Goal: Check status: Check status

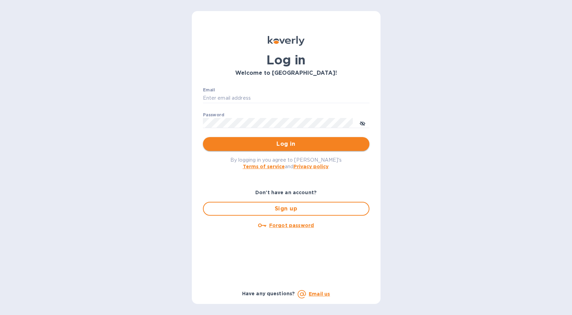
type input "[PERSON_NAME][EMAIL_ADDRESS][DOMAIN_NAME]"
click at [274, 141] on span "Log in" at bounding box center [285, 144] width 155 height 8
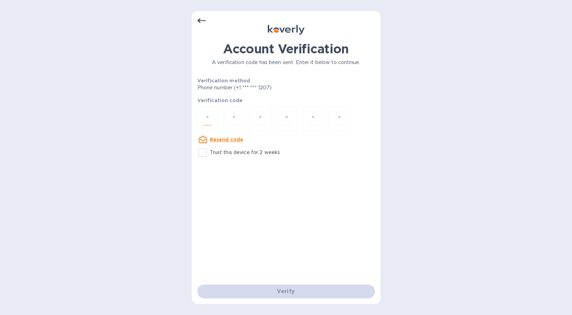
click at [208, 117] on input "number" at bounding box center [207, 119] width 9 height 13
type input "4"
type input "3"
type input "4"
type input "5"
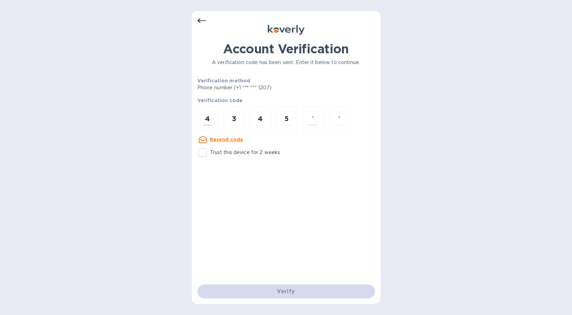
type input "7"
type input "1"
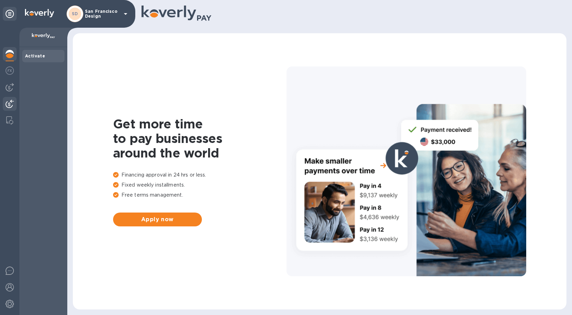
click at [7, 104] on img at bounding box center [10, 104] width 8 height 8
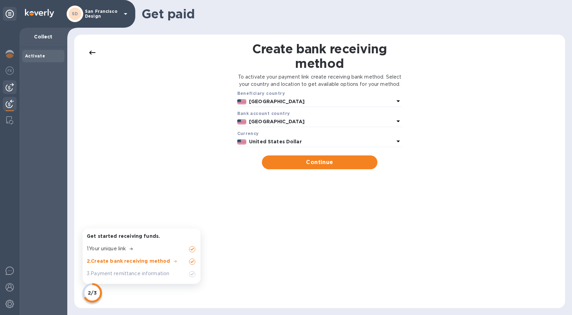
click at [8, 88] on img at bounding box center [10, 87] width 8 height 8
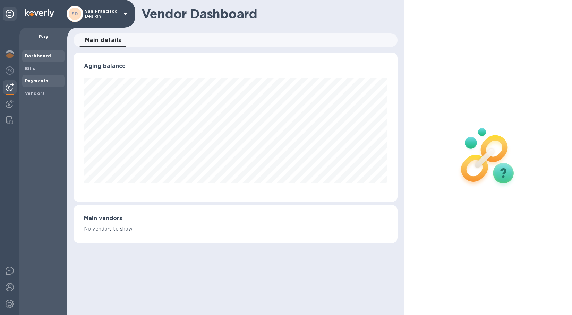
scroll to position [150, 324]
click at [36, 81] on b "Payments" at bounding box center [36, 80] width 23 height 5
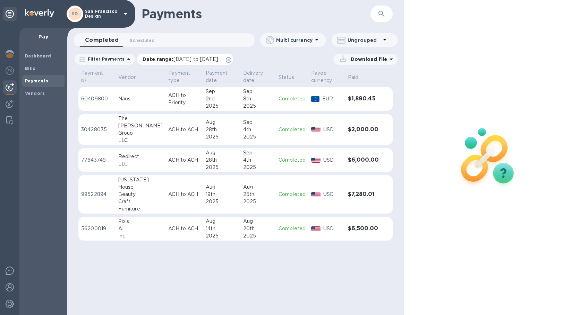
click at [173, 60] on span "08/05/2025 to 09/06/2025" at bounding box center [195, 59] width 45 height 6
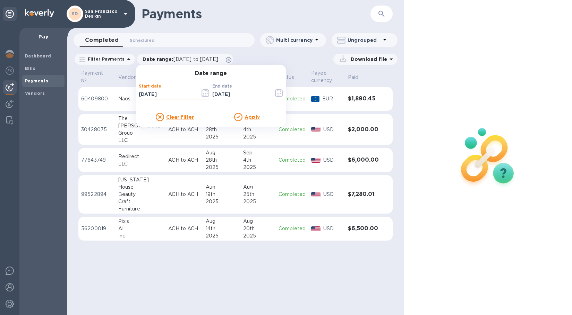
drag, startPoint x: 136, startPoint y: 93, endPoint x: 157, endPoint y: 101, distance: 22.7
click at [156, 100] on div "Start date 08/05/2025 ​" at bounding box center [174, 96] width 71 height 25
click at [137, 97] on div "Start date 08/05/2025 ​" at bounding box center [173, 93] width 73 height 35
drag, startPoint x: 136, startPoint y: 94, endPoint x: 151, endPoint y: 95, distance: 16.0
click at [151, 95] on input "08/05/2025" at bounding box center [167, 94] width 56 height 10
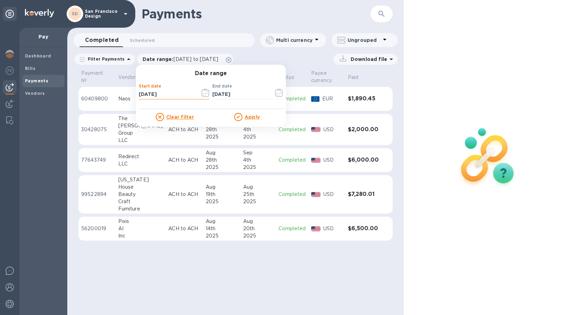
type input "07/01/2025"
click at [250, 104] on p "​" at bounding box center [247, 105] width 71 height 8
click at [251, 116] on u "Apply" at bounding box center [251, 117] width 15 height 6
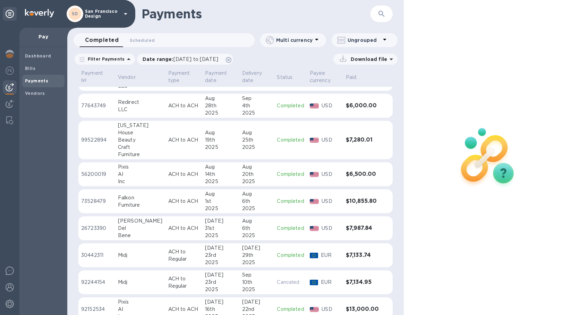
scroll to position [69, 0]
